Goal: Answer question/provide support: Answer question/provide support

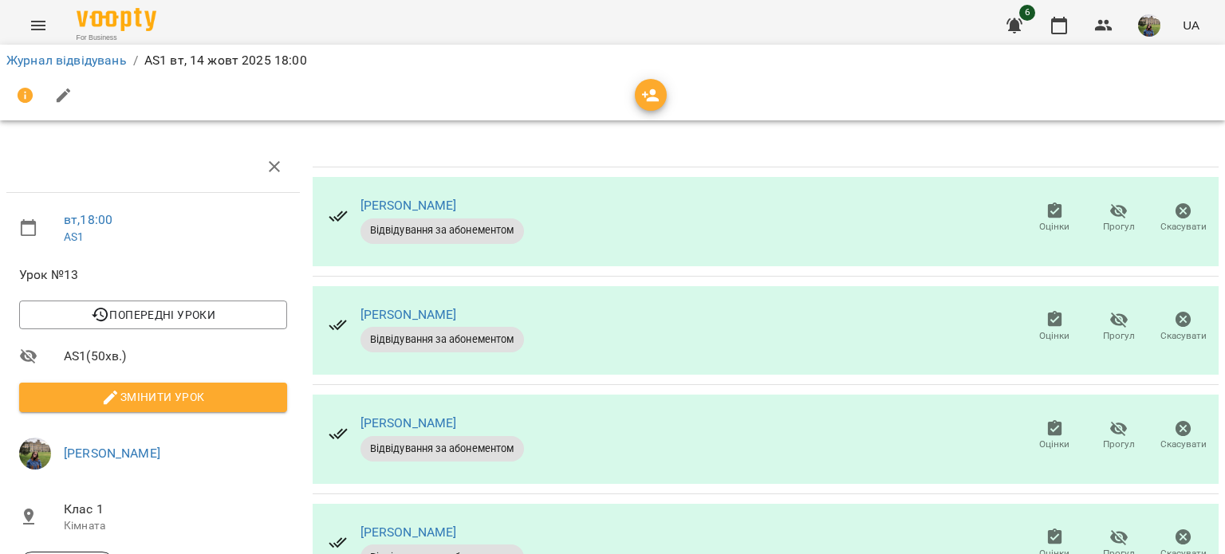
click at [1047, 209] on icon "button" at bounding box center [1054, 211] width 14 height 16
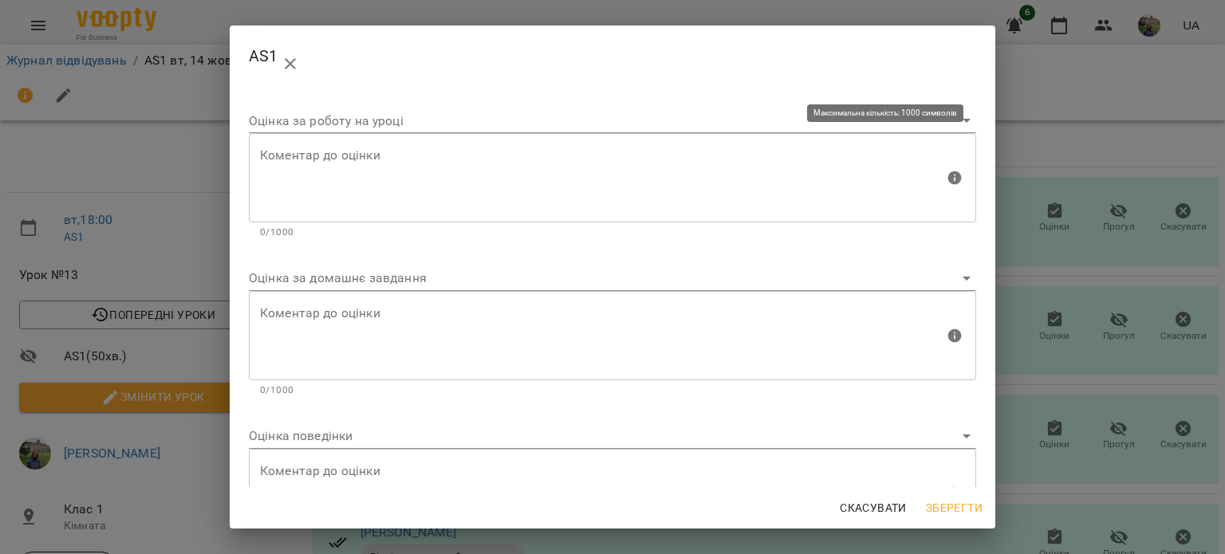
click at [571, 137] on div "Коментар до оцінки" at bounding box center [612, 177] width 727 height 89
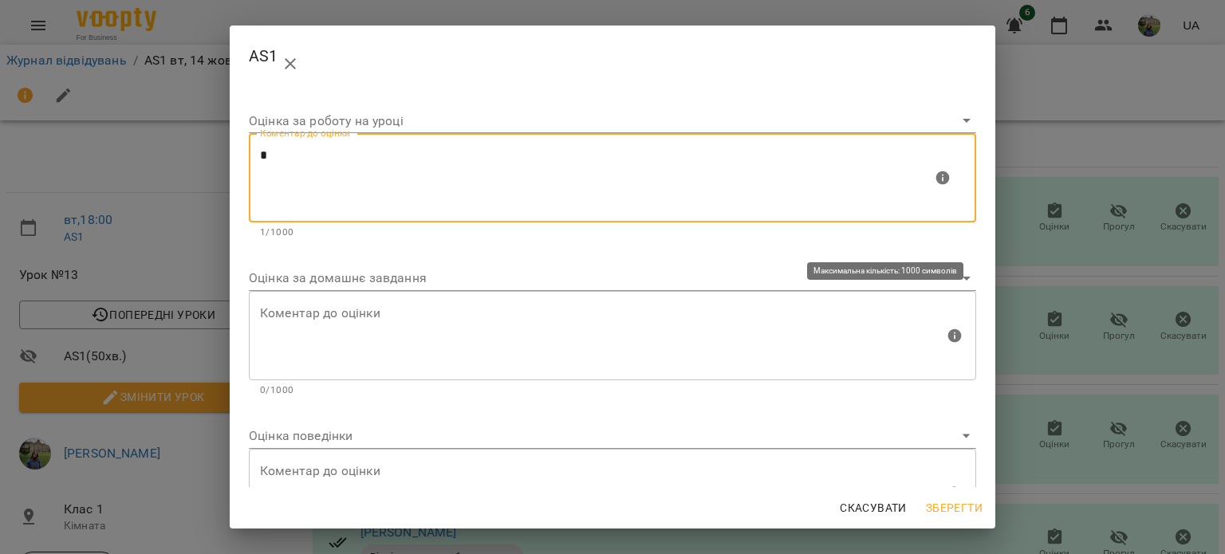
type textarea "*"
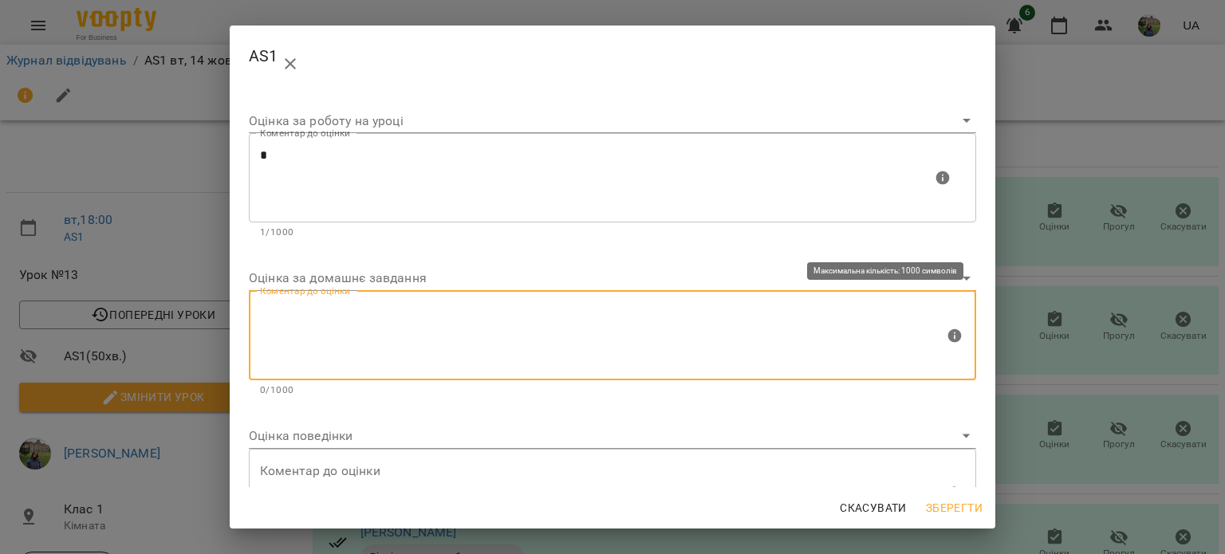
click at [463, 315] on textarea at bounding box center [602, 335] width 684 height 60
type textarea "*"
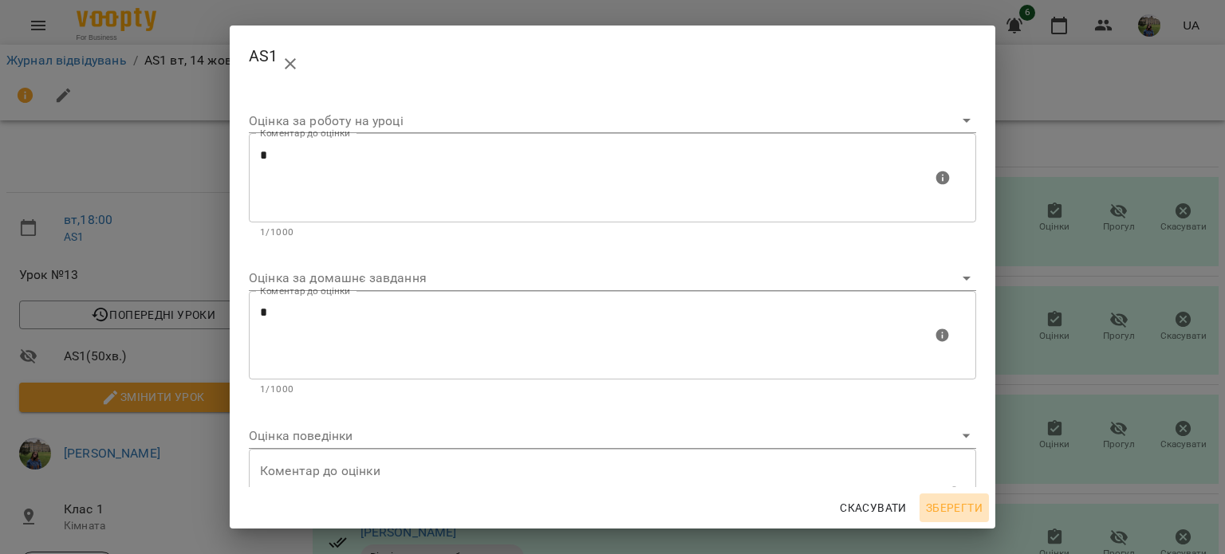
click at [959, 500] on span "Зберегти" at bounding box center [954, 508] width 57 height 19
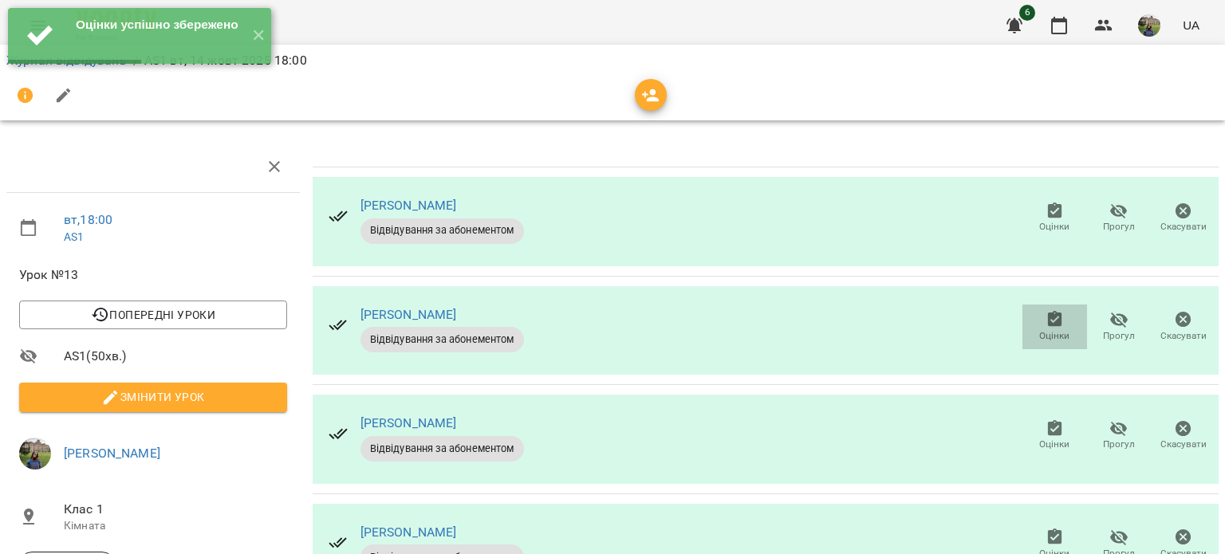
click at [1047, 318] on icon "button" at bounding box center [1054, 319] width 14 height 16
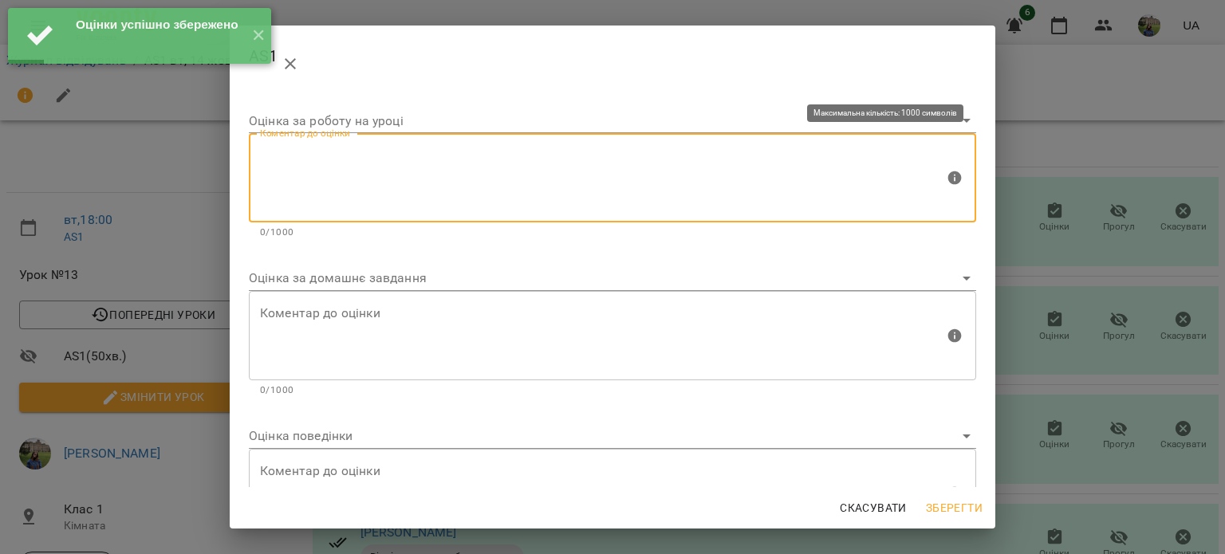
click at [548, 192] on textarea at bounding box center [602, 178] width 684 height 60
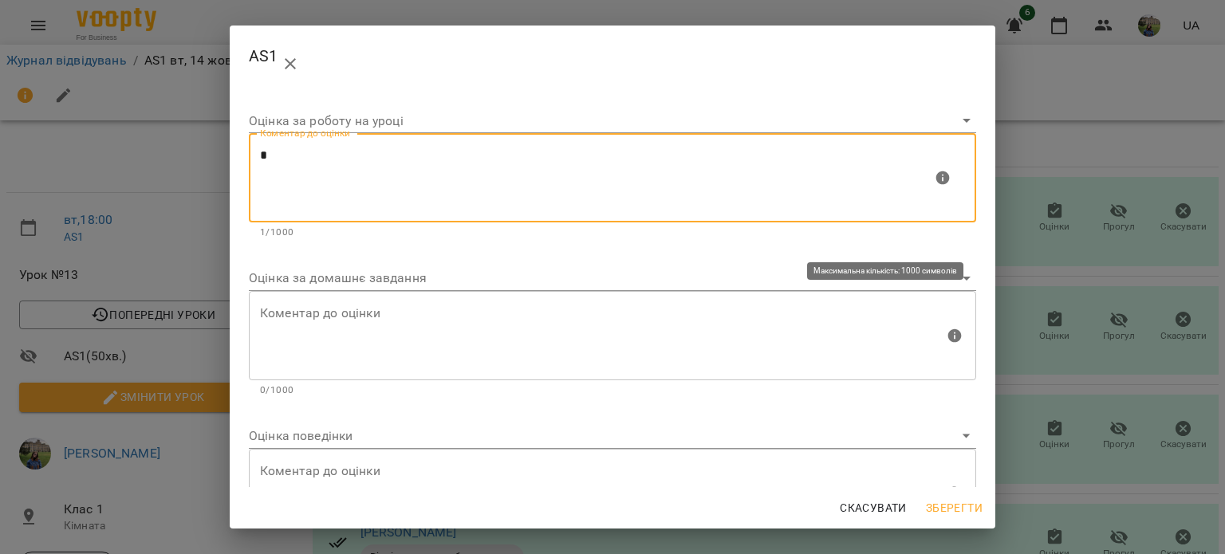
type textarea "*"
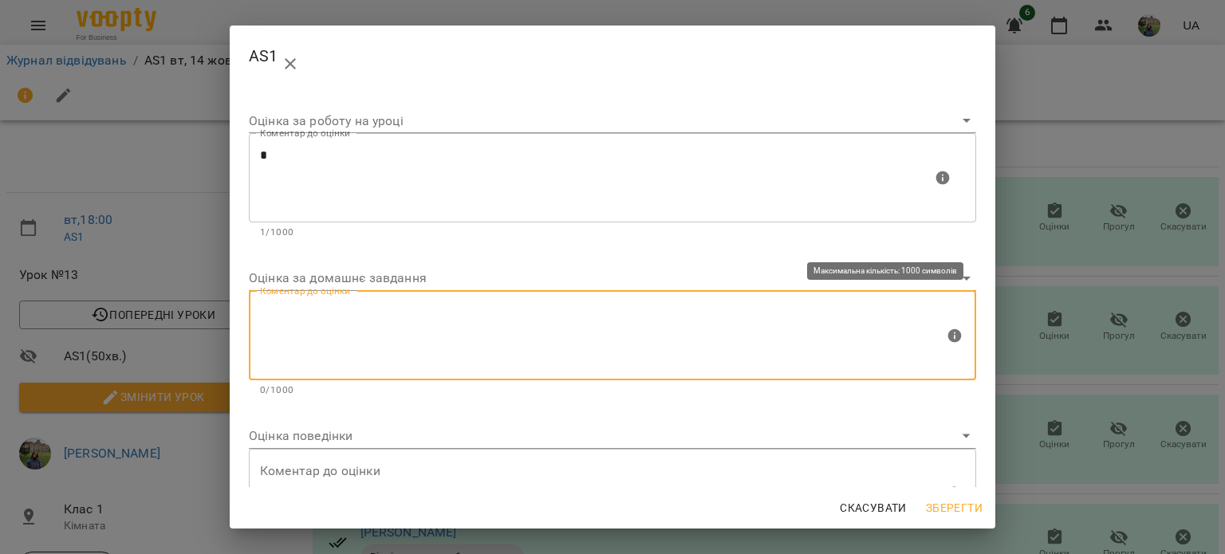
click at [459, 365] on textarea at bounding box center [602, 335] width 684 height 60
type textarea "*"
click at [938, 510] on span "Зберегти" at bounding box center [954, 508] width 57 height 19
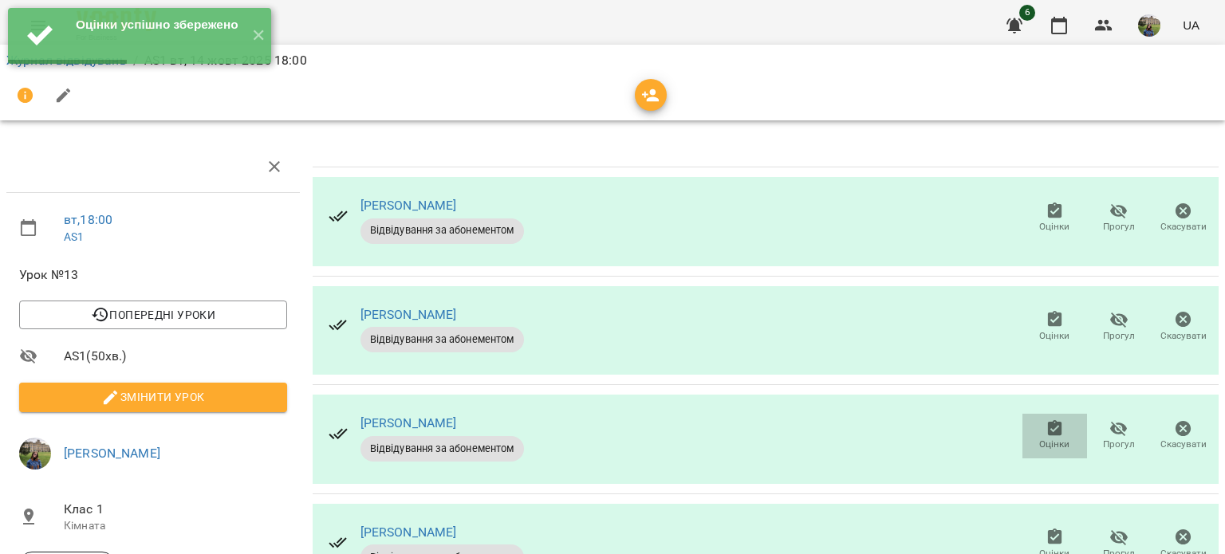
click at [1050, 443] on span "Оцінки" at bounding box center [1054, 445] width 30 height 14
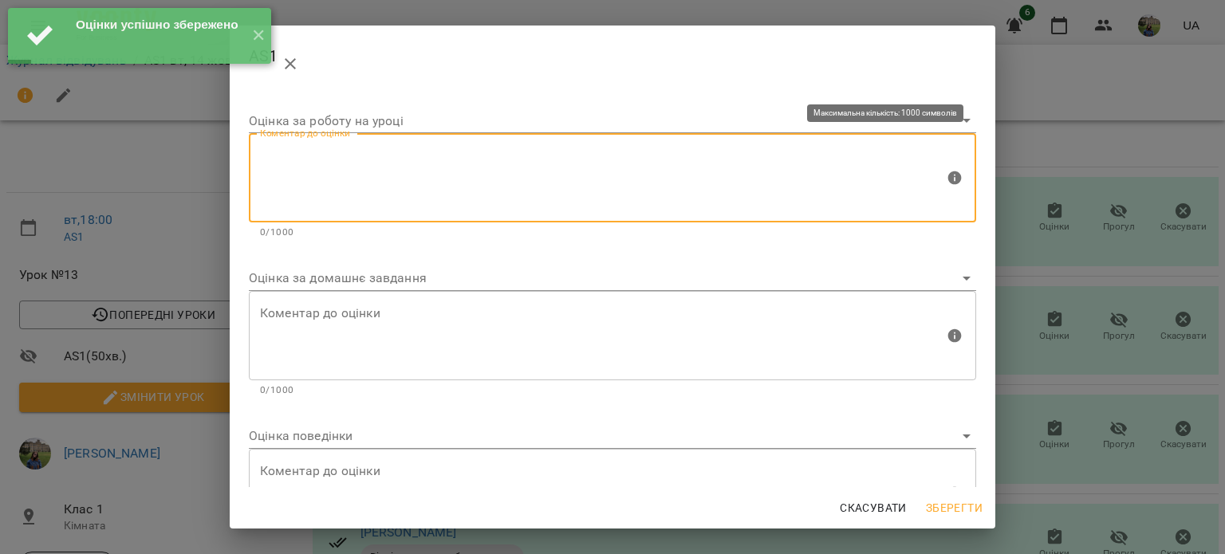
click at [627, 159] on textarea at bounding box center [602, 178] width 684 height 60
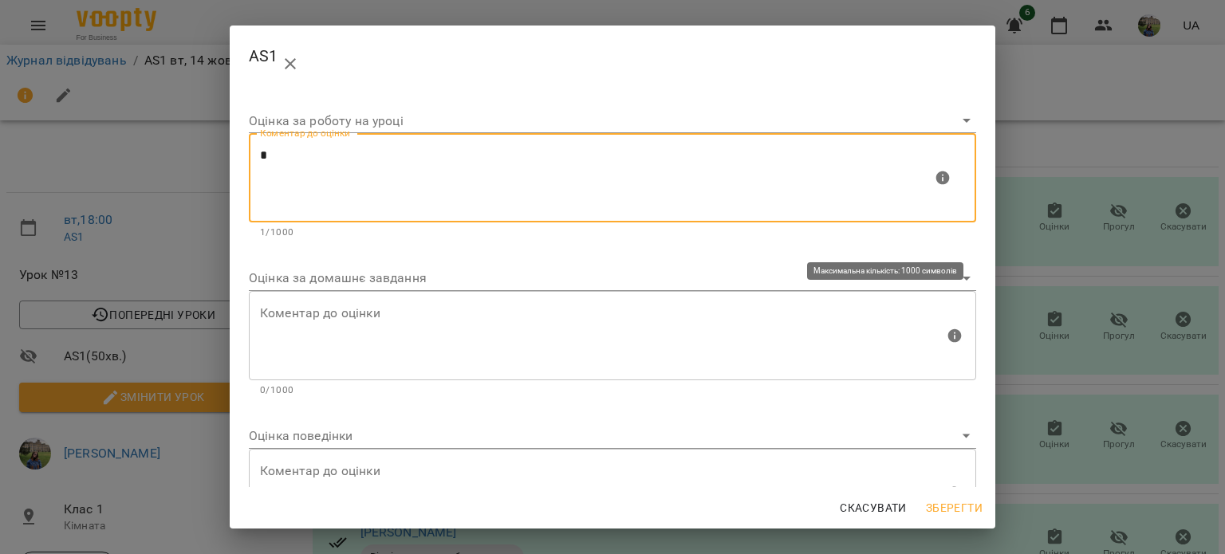
type textarea "*"
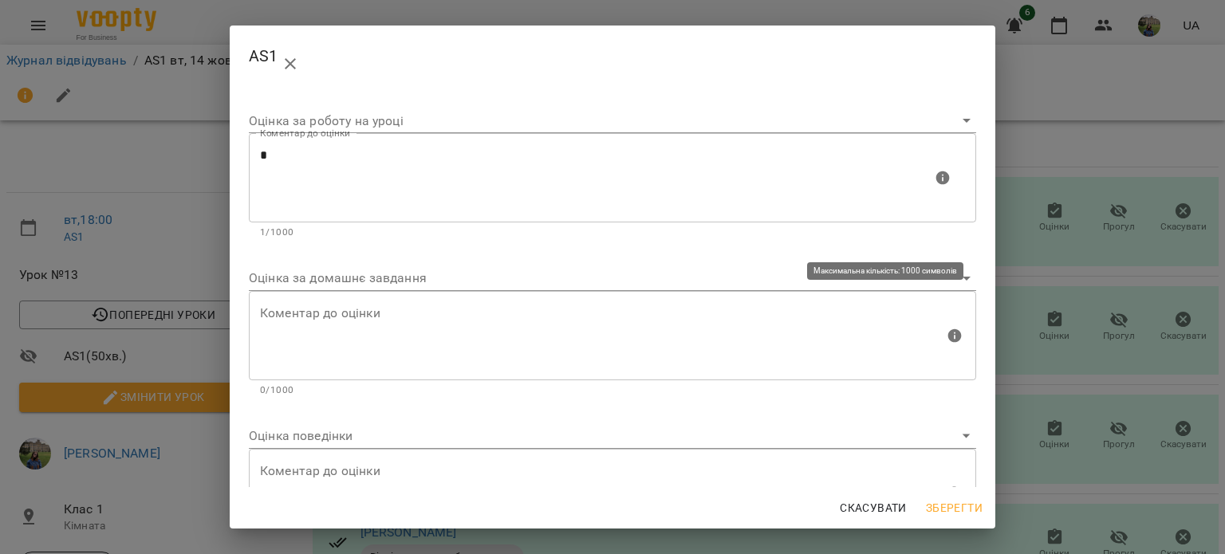
click at [546, 373] on div "Коментар до оцінки" at bounding box center [612, 335] width 727 height 89
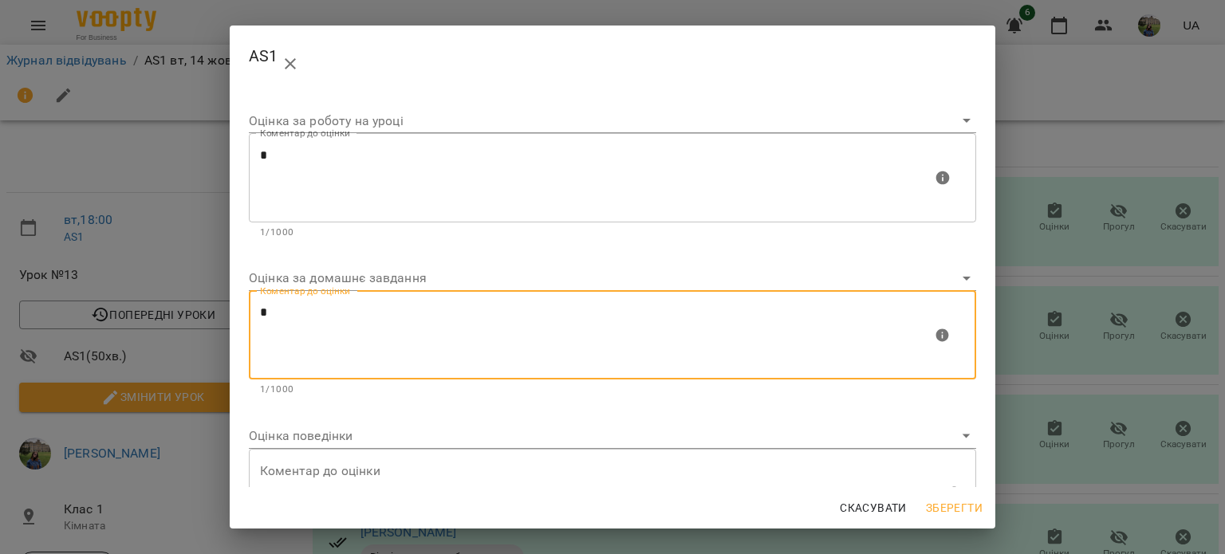
type textarea "*"
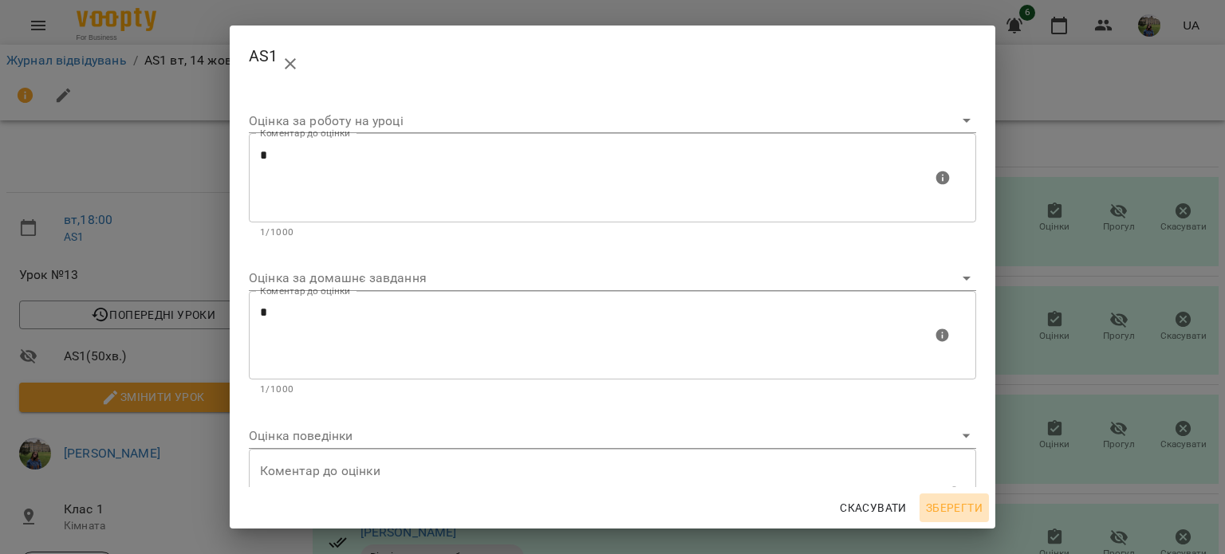
click at [945, 509] on span "Зберегти" at bounding box center [954, 508] width 57 height 19
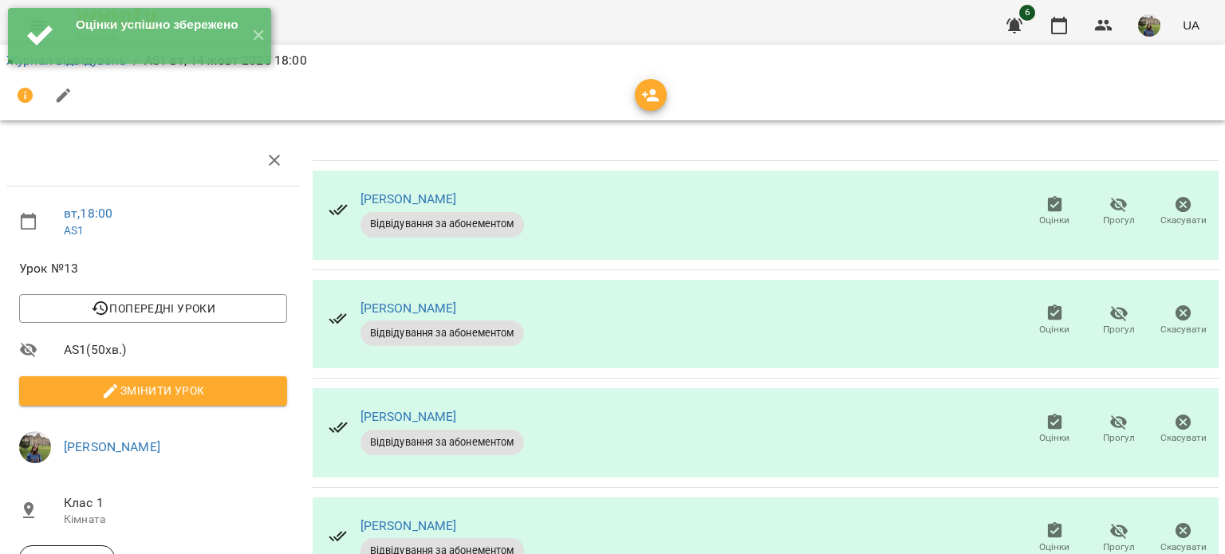
scroll to position [209, 0]
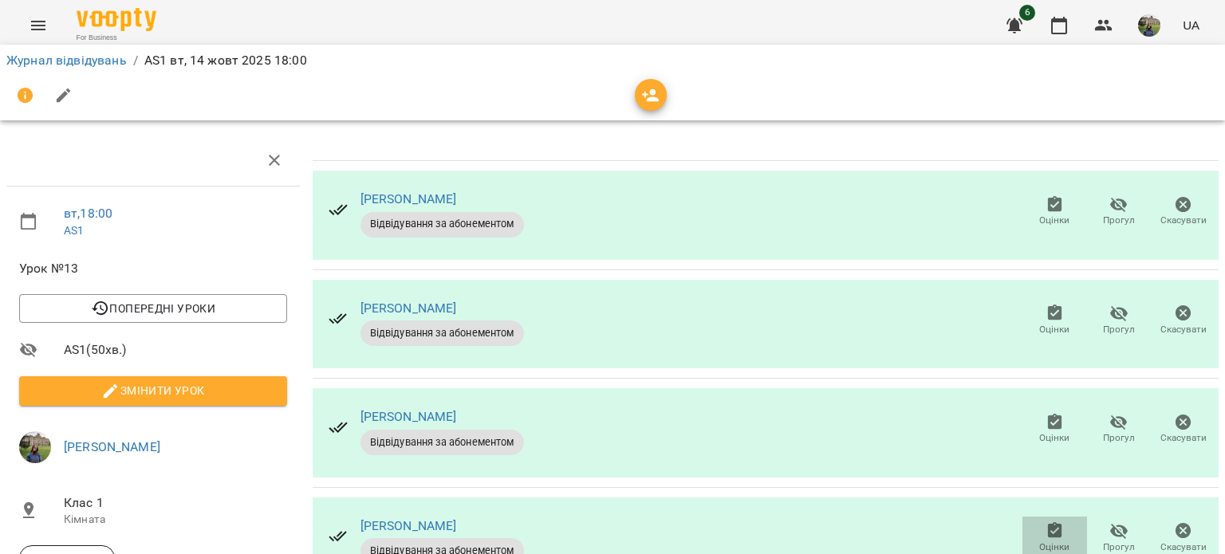
click at [1047, 522] on icon "button" at bounding box center [1054, 530] width 14 height 16
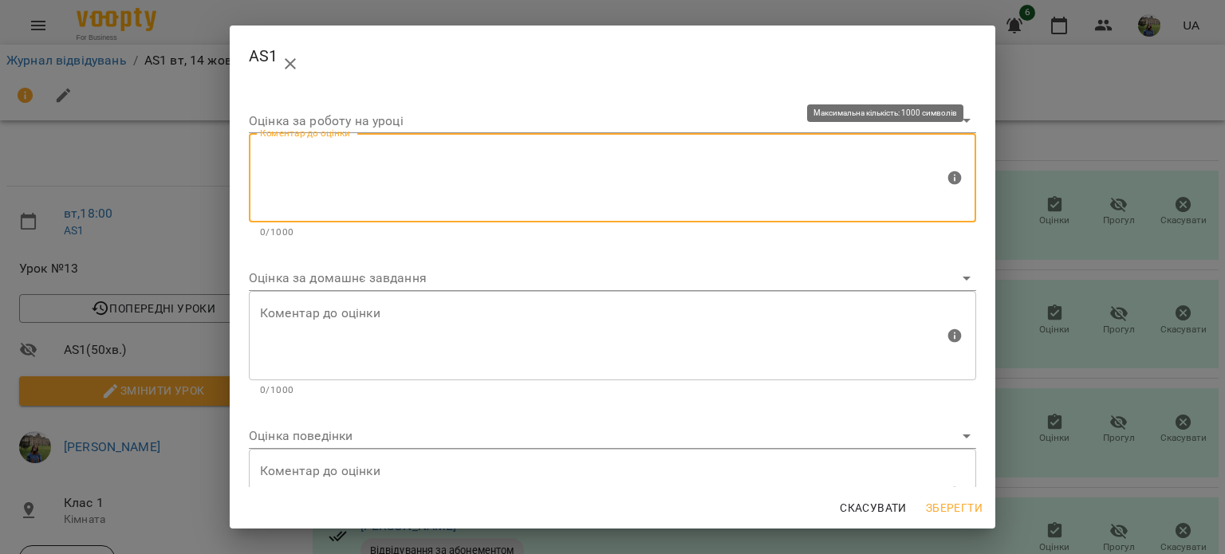
click at [735, 170] on textarea at bounding box center [602, 178] width 684 height 60
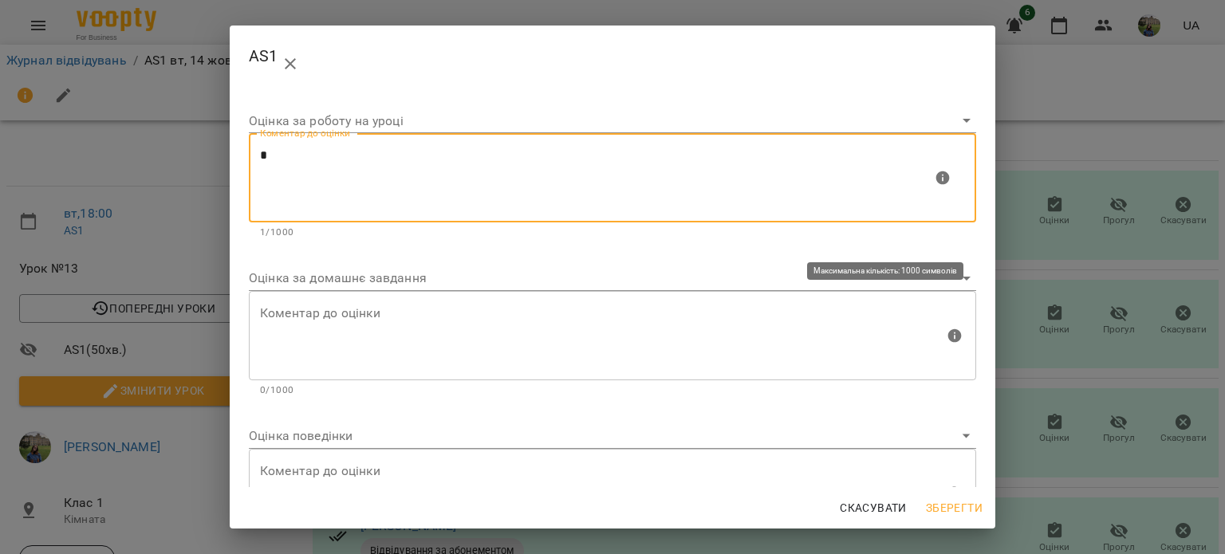
type textarea "*"
click at [638, 334] on textarea at bounding box center [602, 335] width 684 height 60
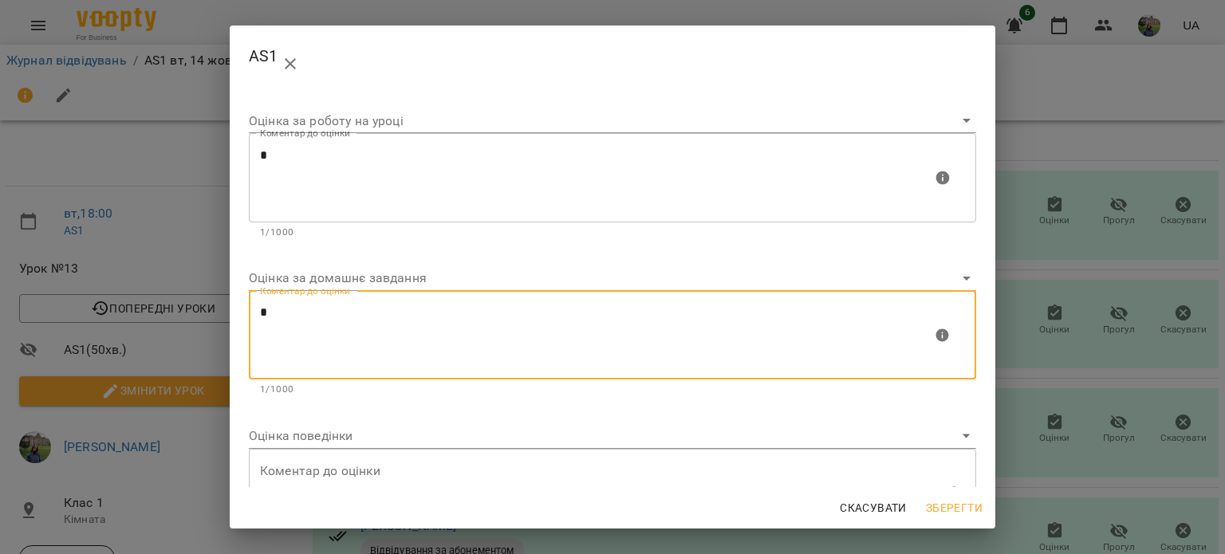
type textarea "*"
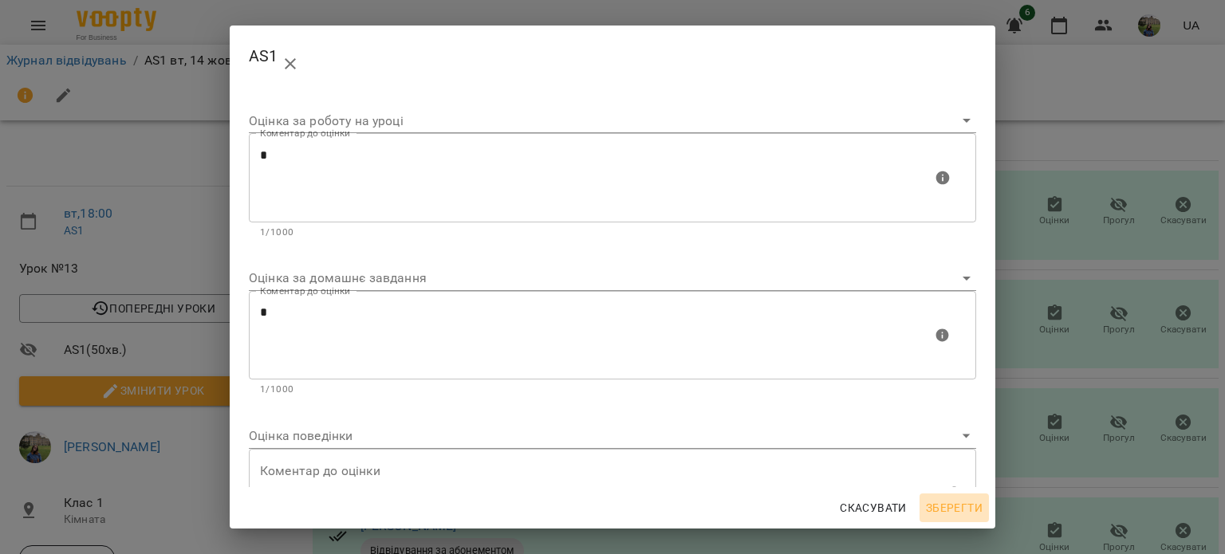
click at [957, 505] on span "Зберегти" at bounding box center [954, 508] width 57 height 19
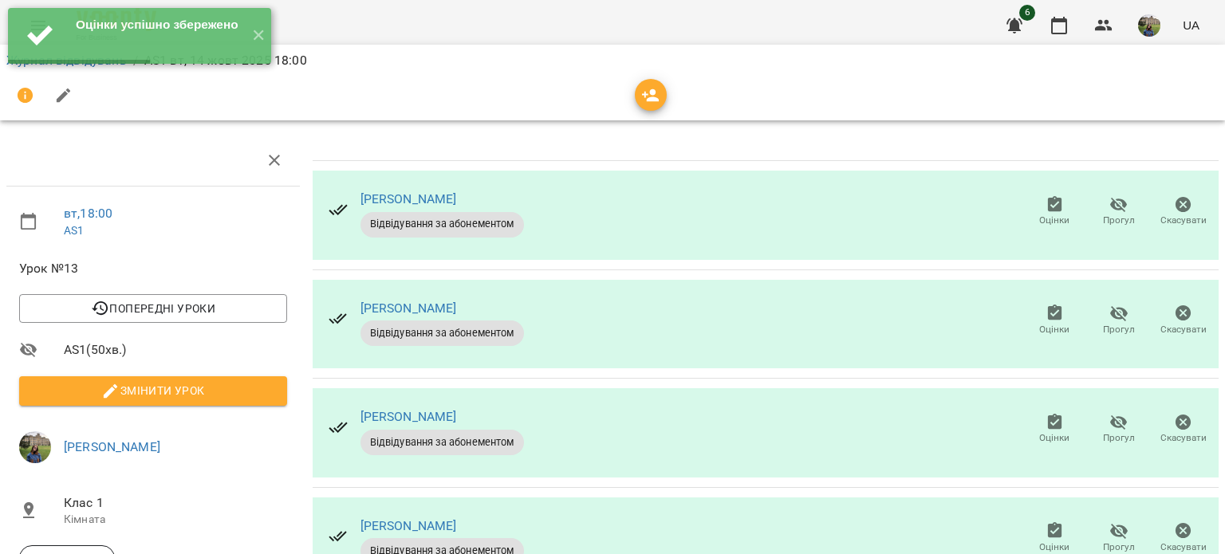
scroll to position [324, 0]
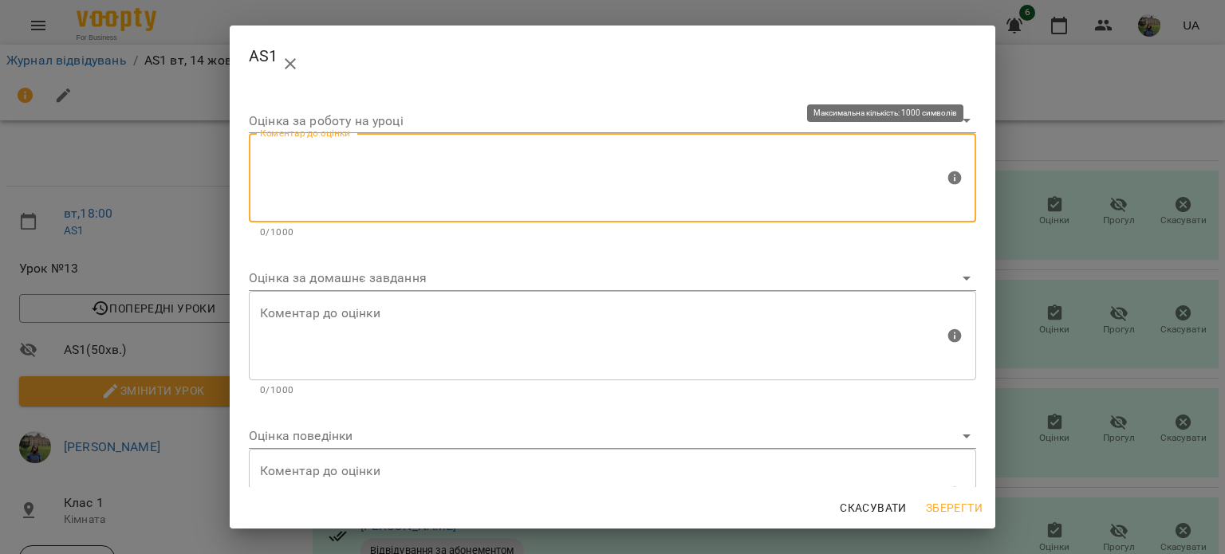
click at [704, 171] on textarea at bounding box center [602, 178] width 684 height 60
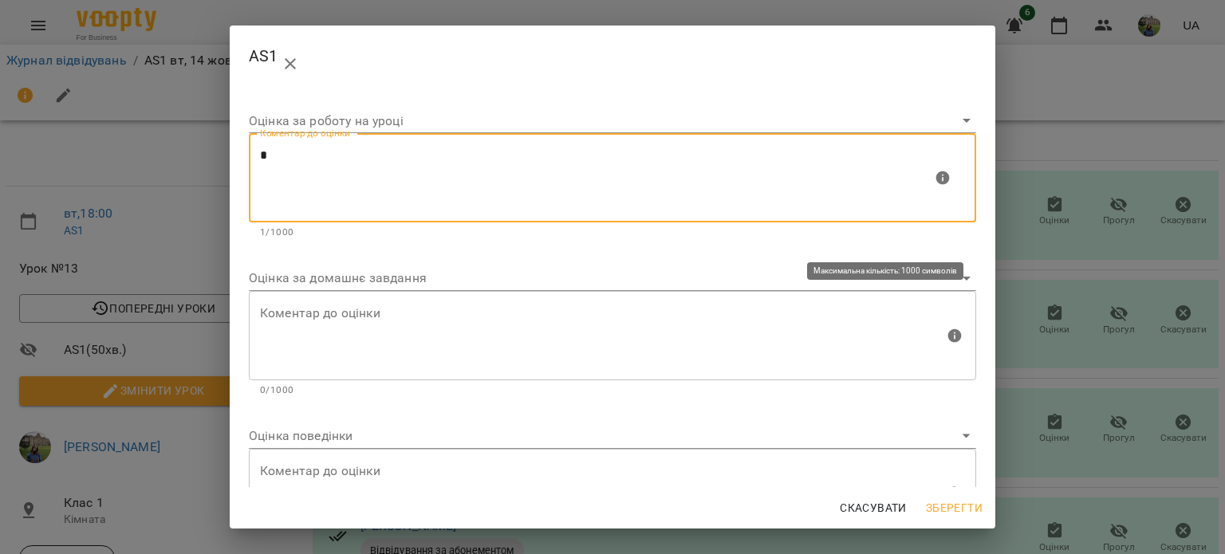
type textarea "*"
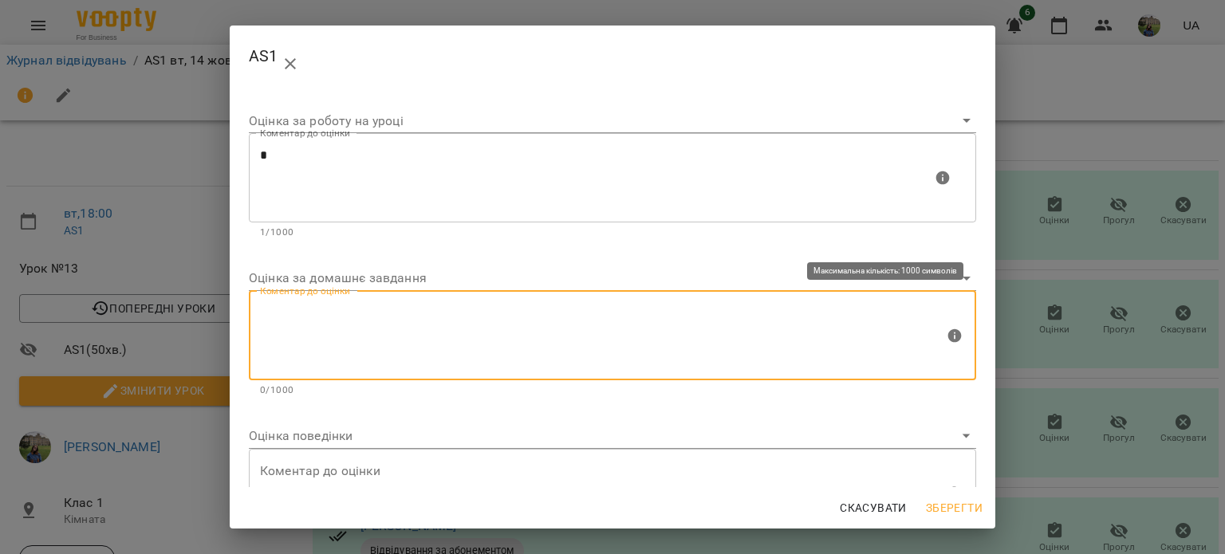
click at [517, 331] on textarea at bounding box center [602, 335] width 684 height 60
type textarea "*"
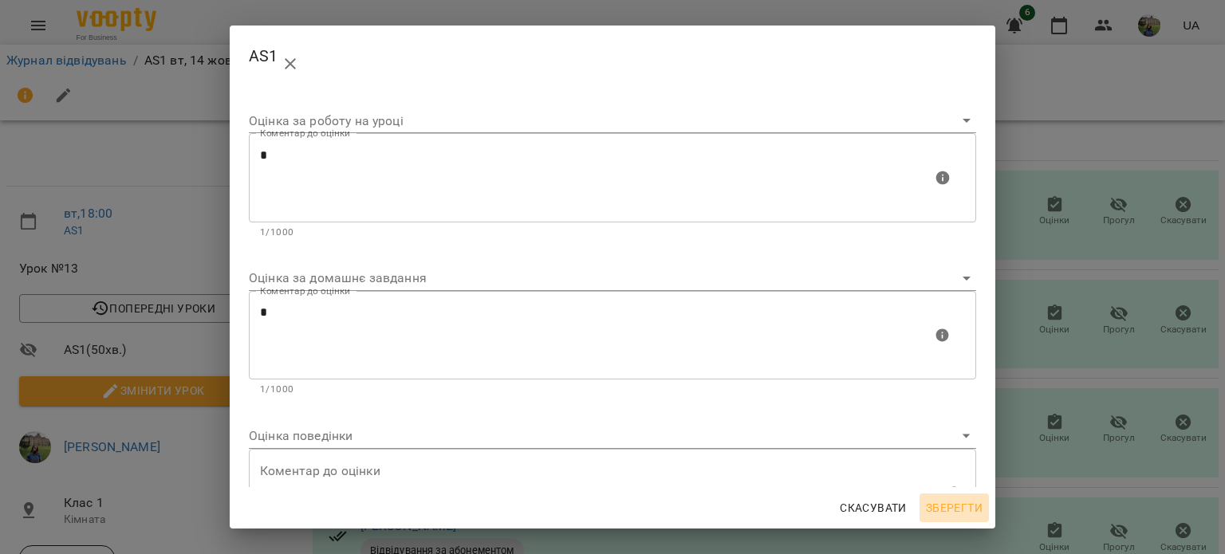
click at [978, 503] on span "Зберегти" at bounding box center [954, 508] width 57 height 19
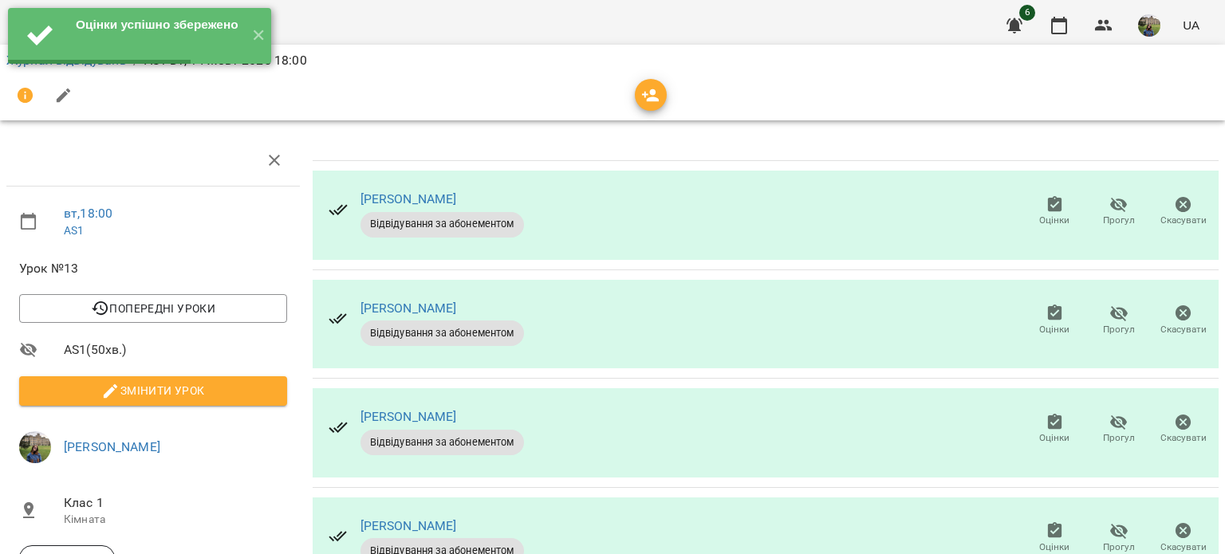
scroll to position [399, 0]
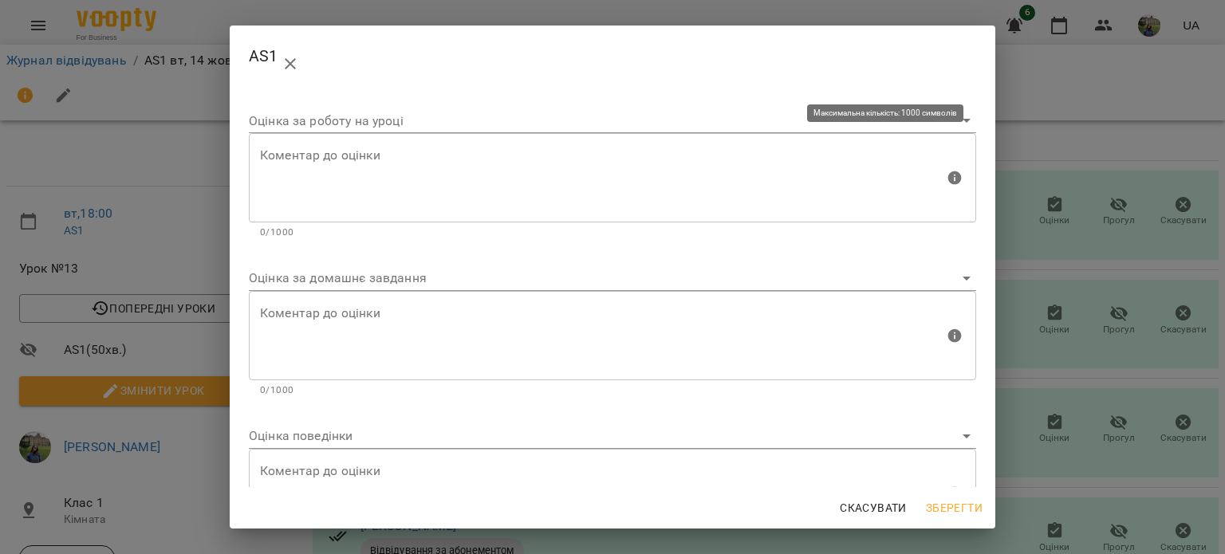
click at [874, 212] on div "Коментар до оцінки" at bounding box center [612, 177] width 727 height 89
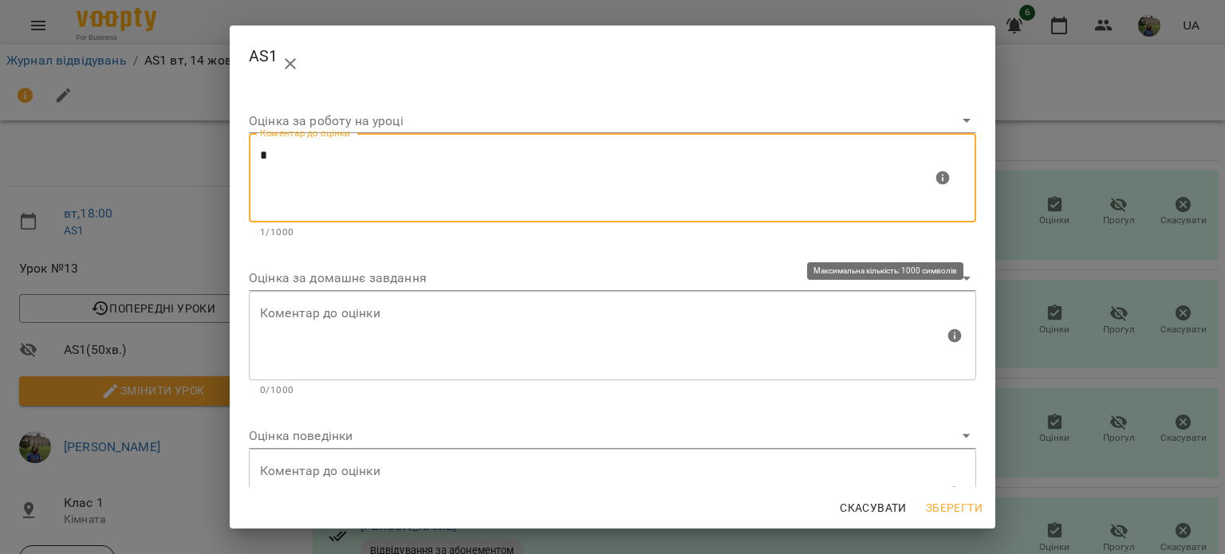
type textarea "*"
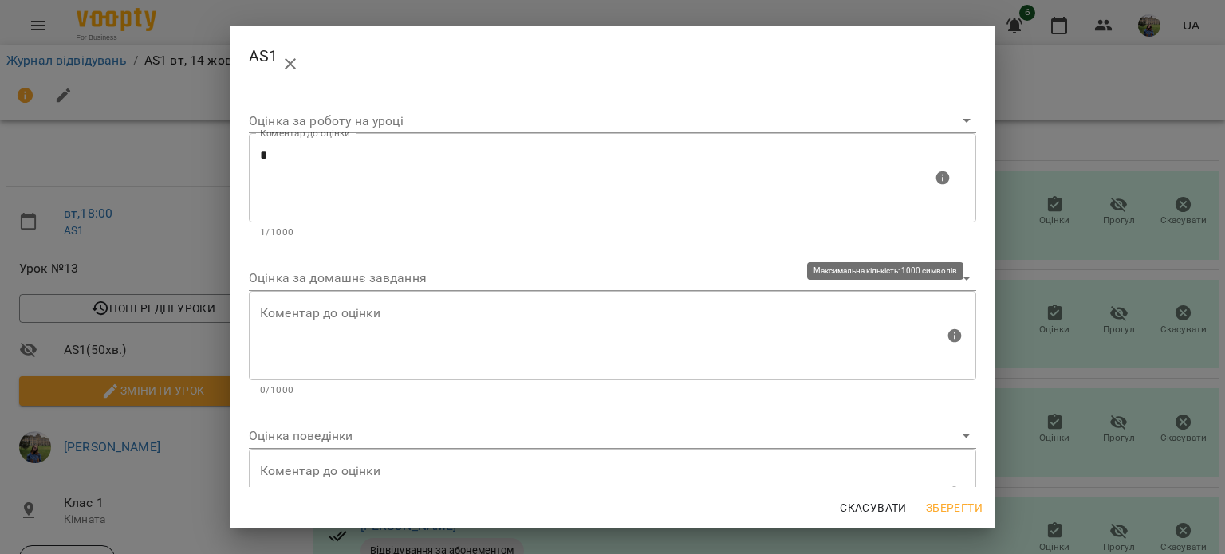
click at [648, 366] on div "Коментар до оцінки" at bounding box center [612, 335] width 727 height 89
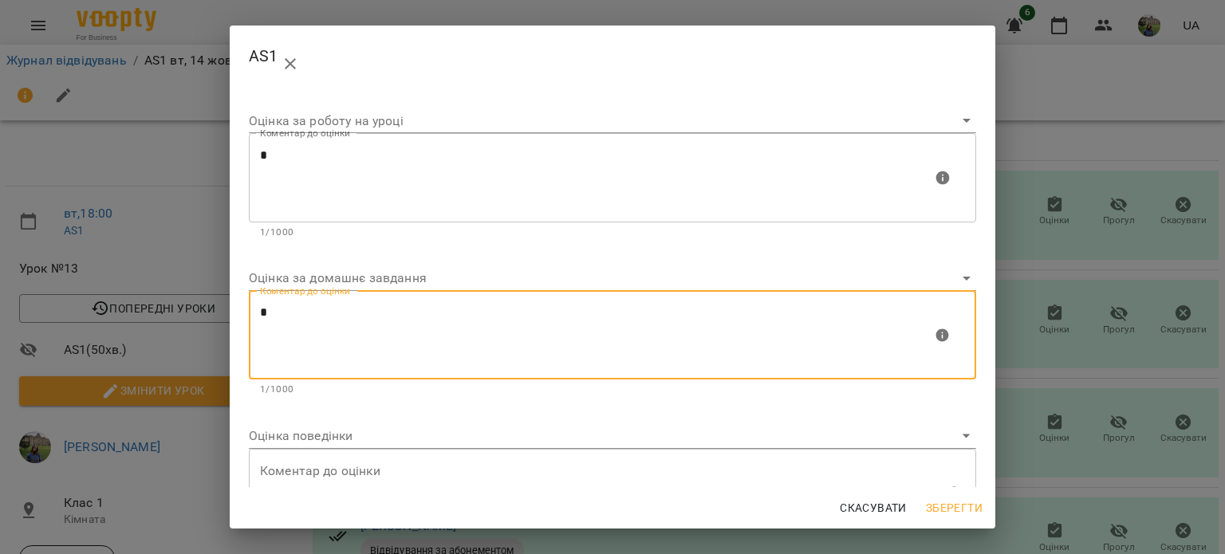
type textarea "*"
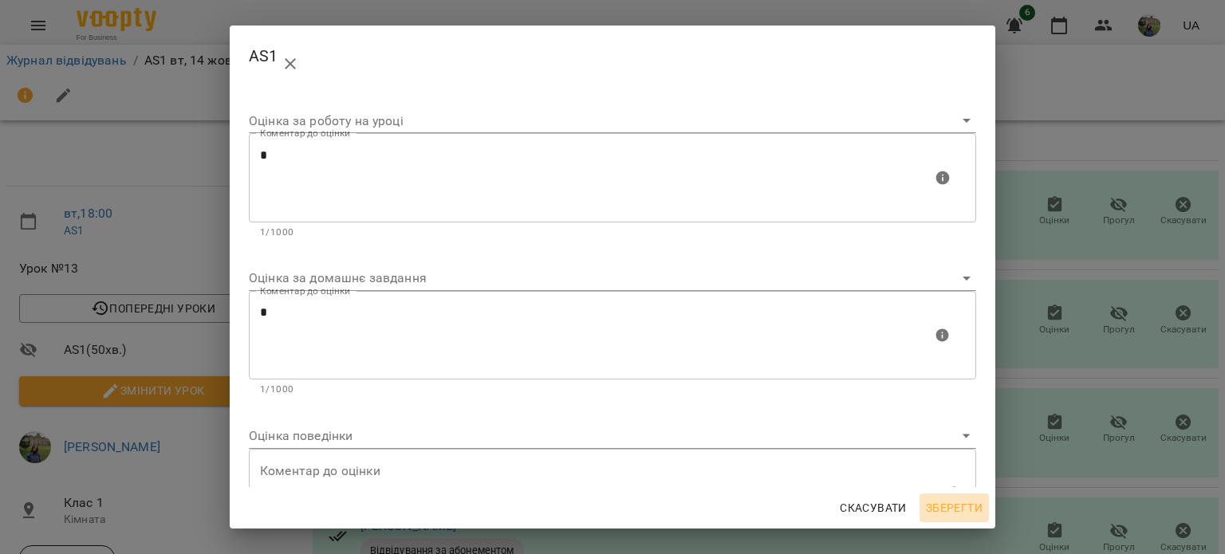
click at [947, 507] on span "Зберегти" at bounding box center [954, 508] width 57 height 19
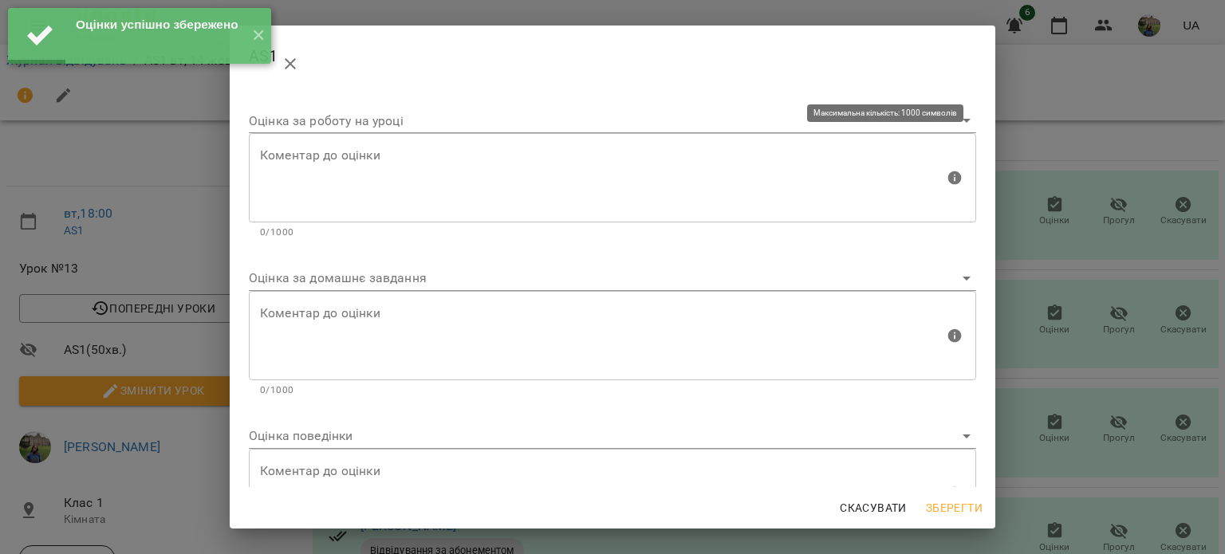
click at [587, 215] on div "Коментар до оцінки" at bounding box center [612, 177] width 727 height 89
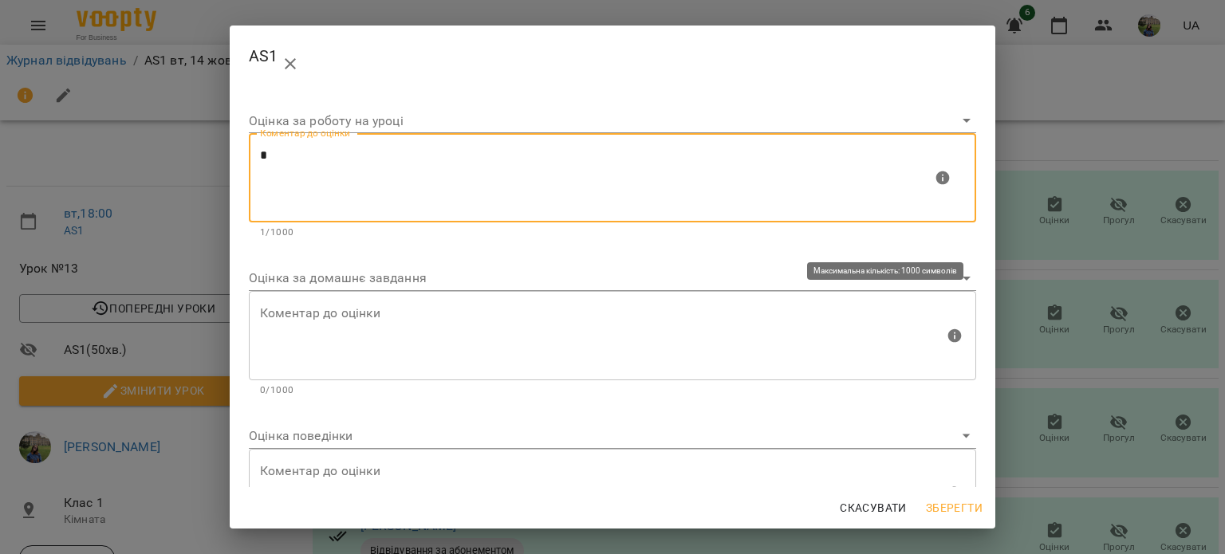
type textarea "*"
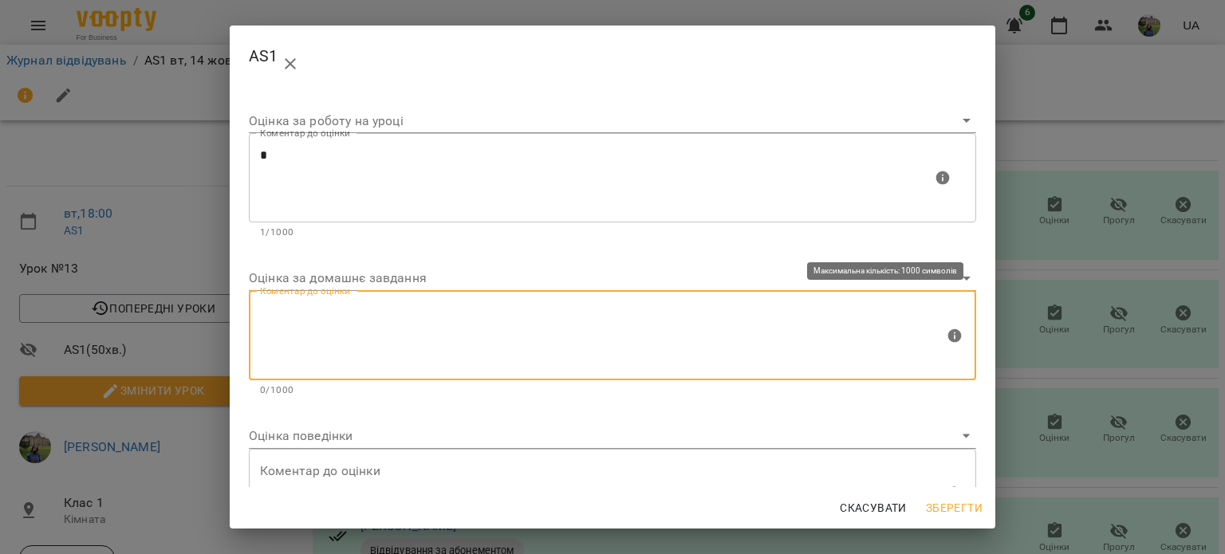
click at [593, 332] on textarea at bounding box center [602, 335] width 684 height 60
type textarea "*"
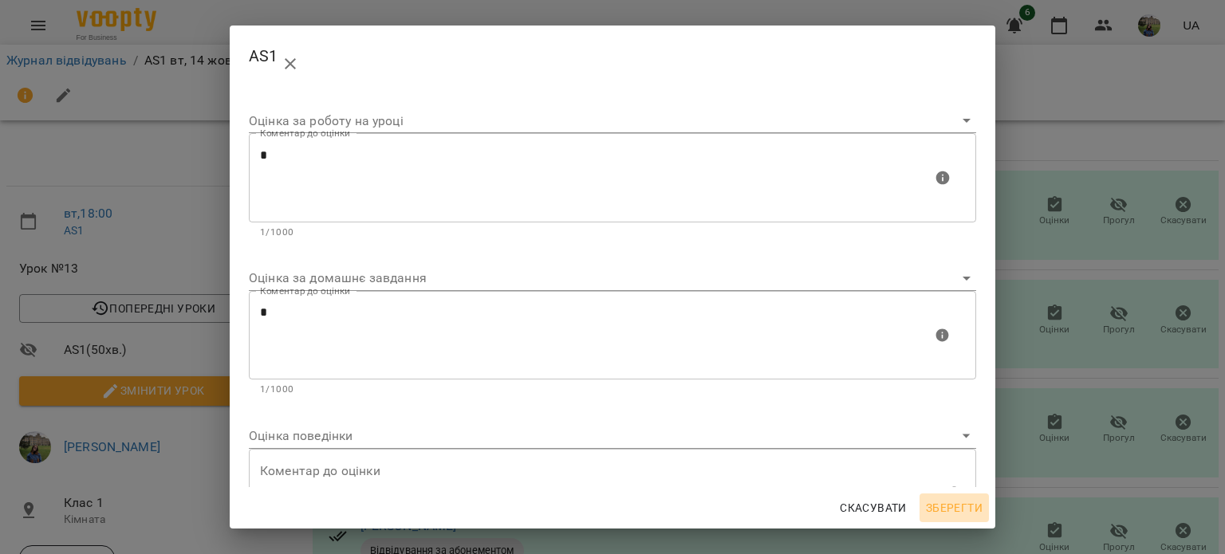
click at [975, 500] on span "Зберегти" at bounding box center [954, 508] width 57 height 19
